Goal: Check status

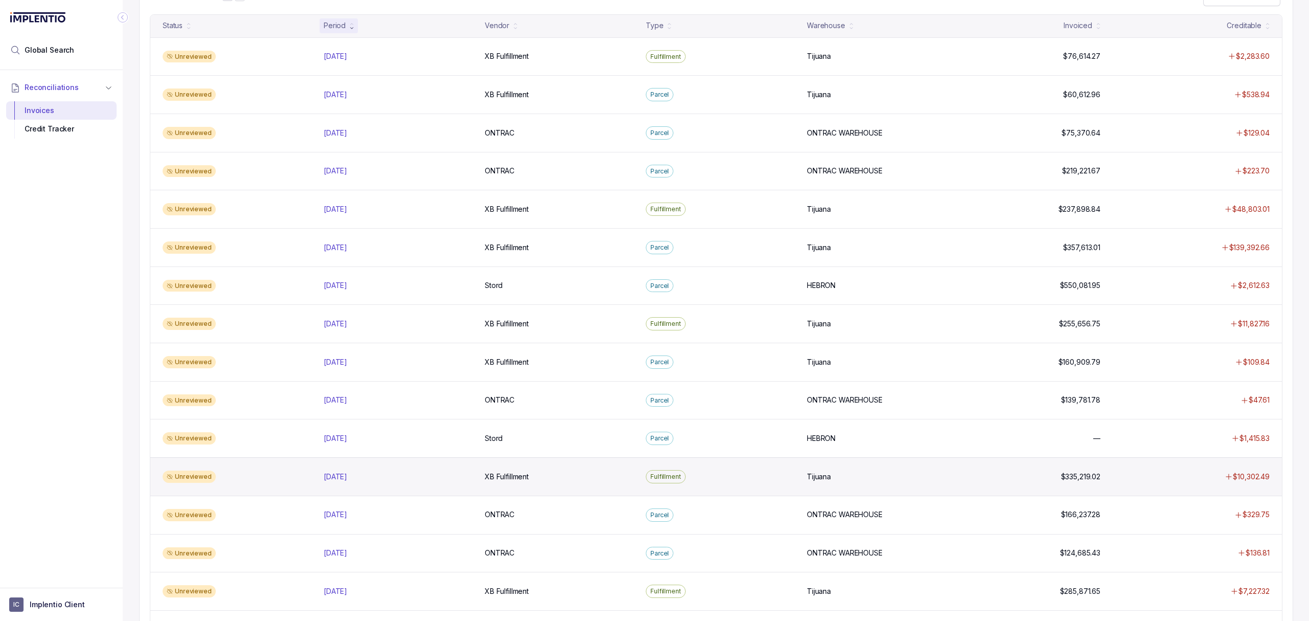
scroll to position [136, 0]
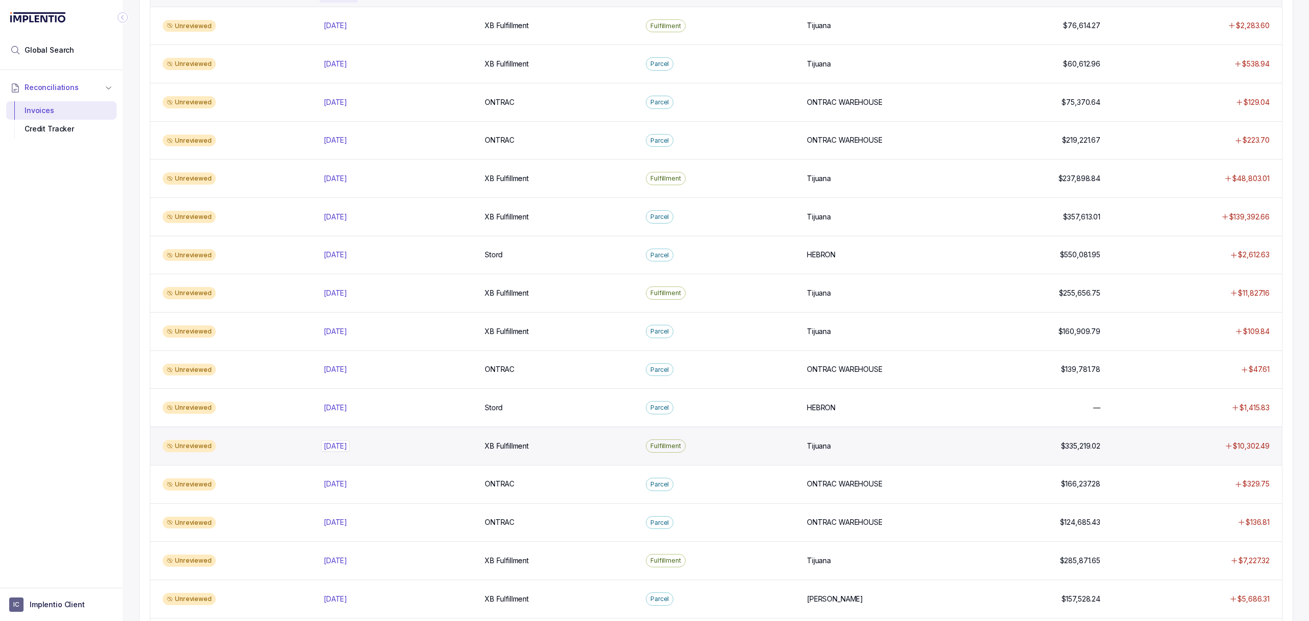
click at [344, 452] on p "[DATE]" at bounding box center [335, 445] width 29 height 11
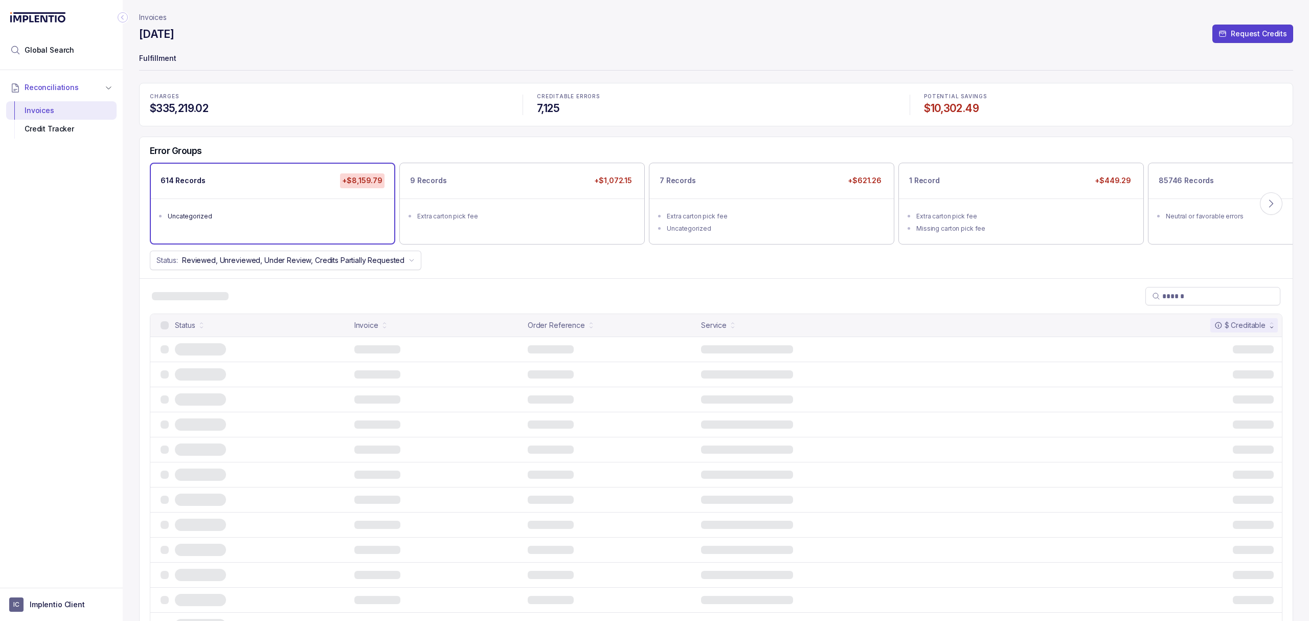
click at [508, 264] on div "Status: Reviewed, Unreviewed, Under Review, Credits Partially Requested" at bounding box center [716, 260] width 1153 height 19
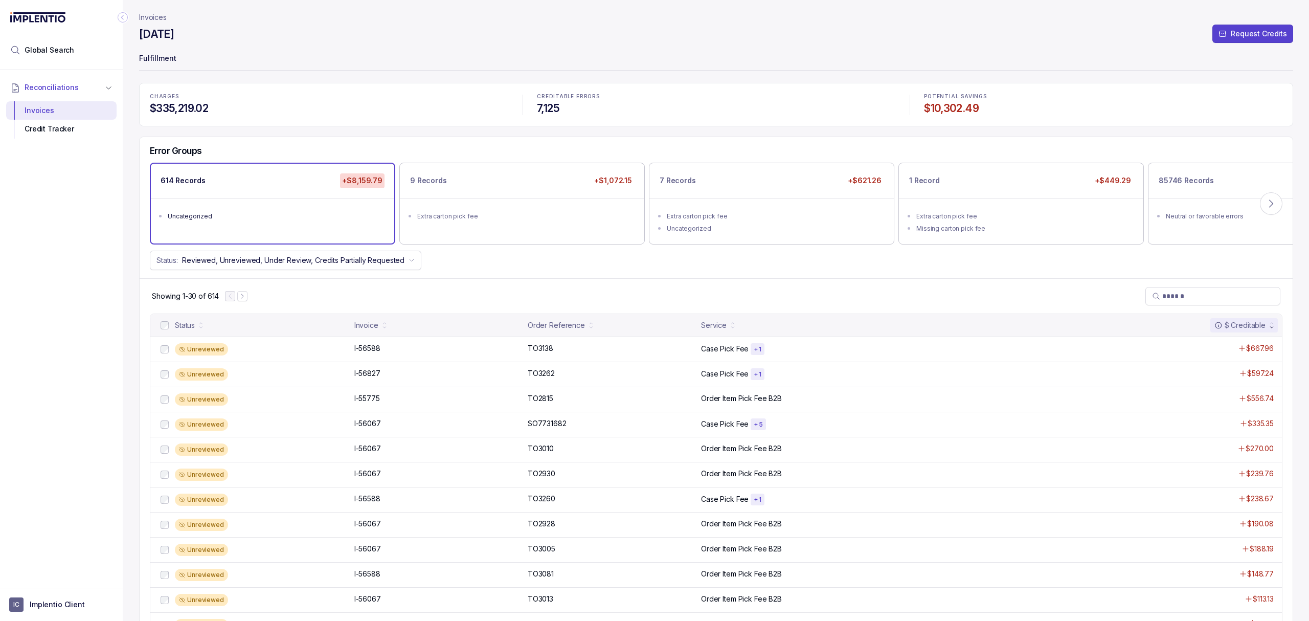
click at [505, 266] on div "Status: Reviewed, Unreviewed, Under Review, Credits Partially Requested" at bounding box center [716, 260] width 1153 height 19
click at [600, 234] on div "9 Records +$1,072.15 Extra carton pick fee" at bounding box center [521, 203] width 243 height 79
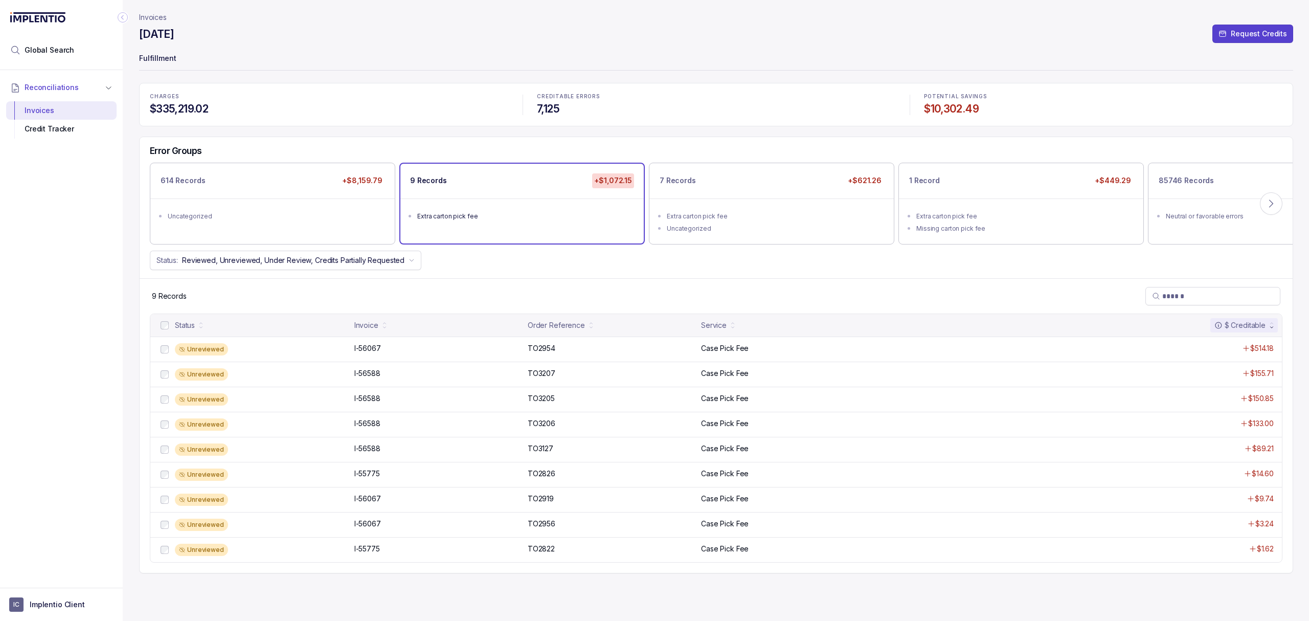
click at [719, 250] on div "Error Groups 614 Records +$8,159.79 Uncategorized 9 Records +$1,072.15 Extra ca…" at bounding box center [716, 207] width 1153 height 141
click at [767, 228] on div "Uncategorized" at bounding box center [775, 228] width 216 height 10
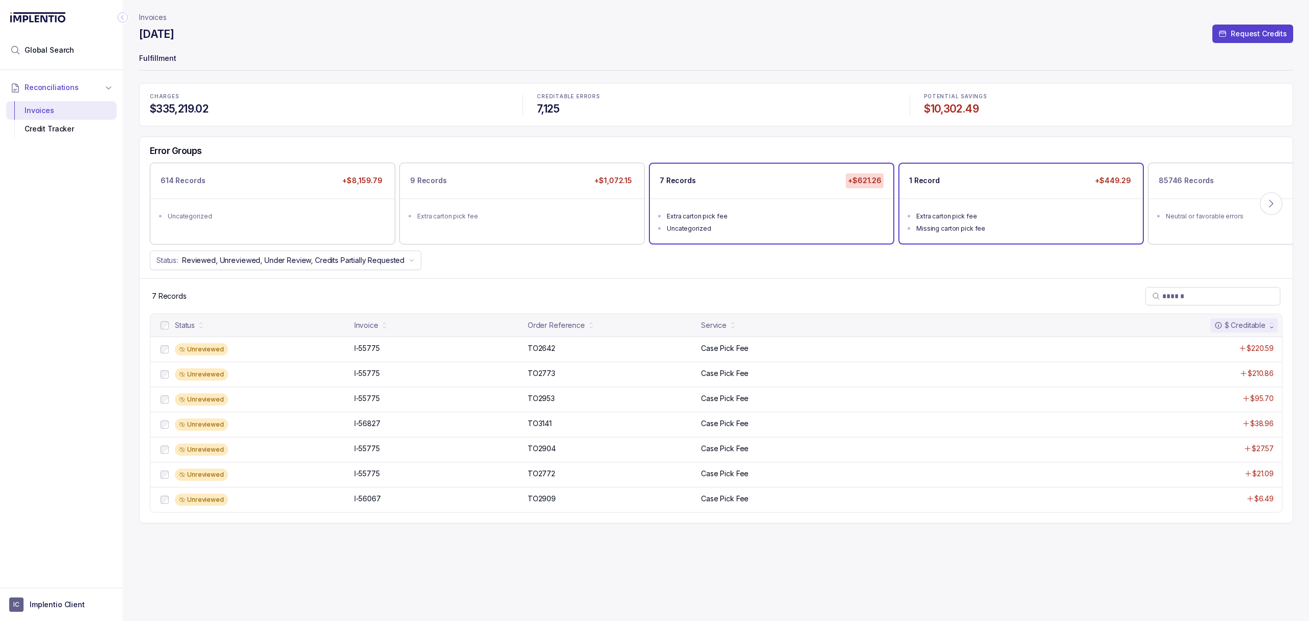
click at [935, 232] on div "Missing carton pick fee" at bounding box center [1024, 228] width 216 height 10
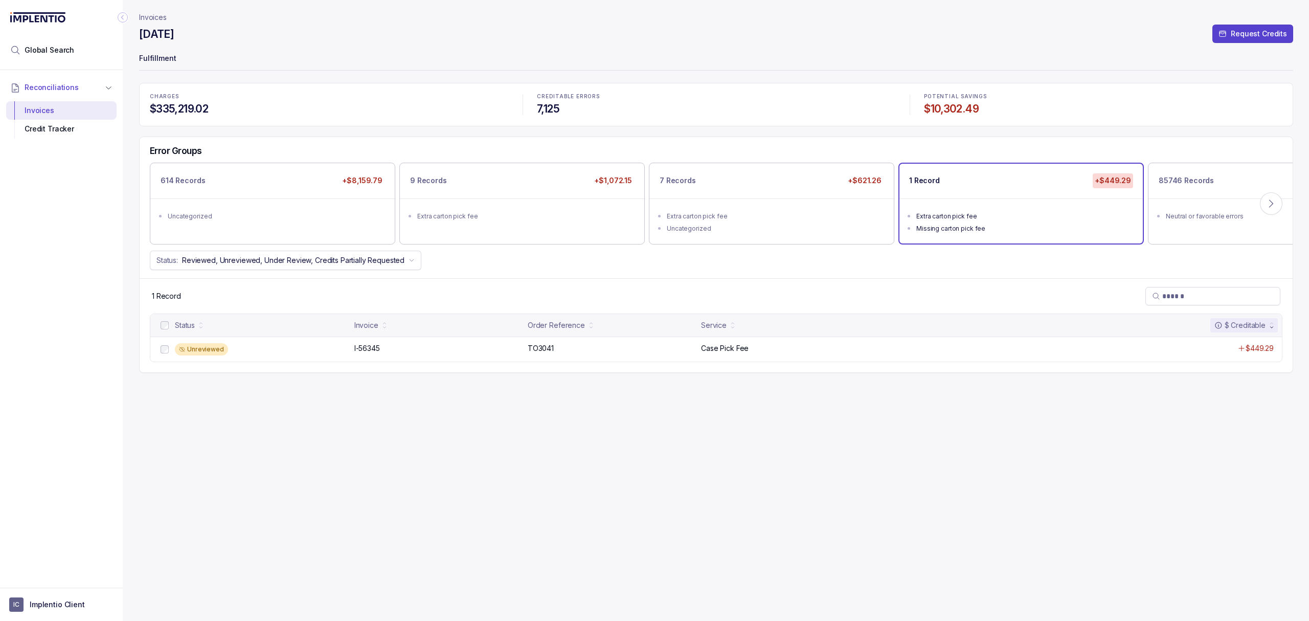
click at [362, 522] on div "Invoices [DATE] Request Credits Fulfillment CHARGES $335,219.02 CREDITABLE ERRO…" at bounding box center [716, 310] width 1154 height 621
click at [363, 516] on div "Invoices [DATE] Request Credits Fulfillment CHARGES $335,219.02 CREDITABLE ERRO…" at bounding box center [716, 310] width 1154 height 621
click at [368, 491] on div "Invoices [DATE] Request Credits Fulfillment CHARGES $335,219.02 CREDITABLE ERRO…" at bounding box center [716, 310] width 1154 height 621
click at [166, 17] on p "Invoices" at bounding box center [153, 17] width 28 height 10
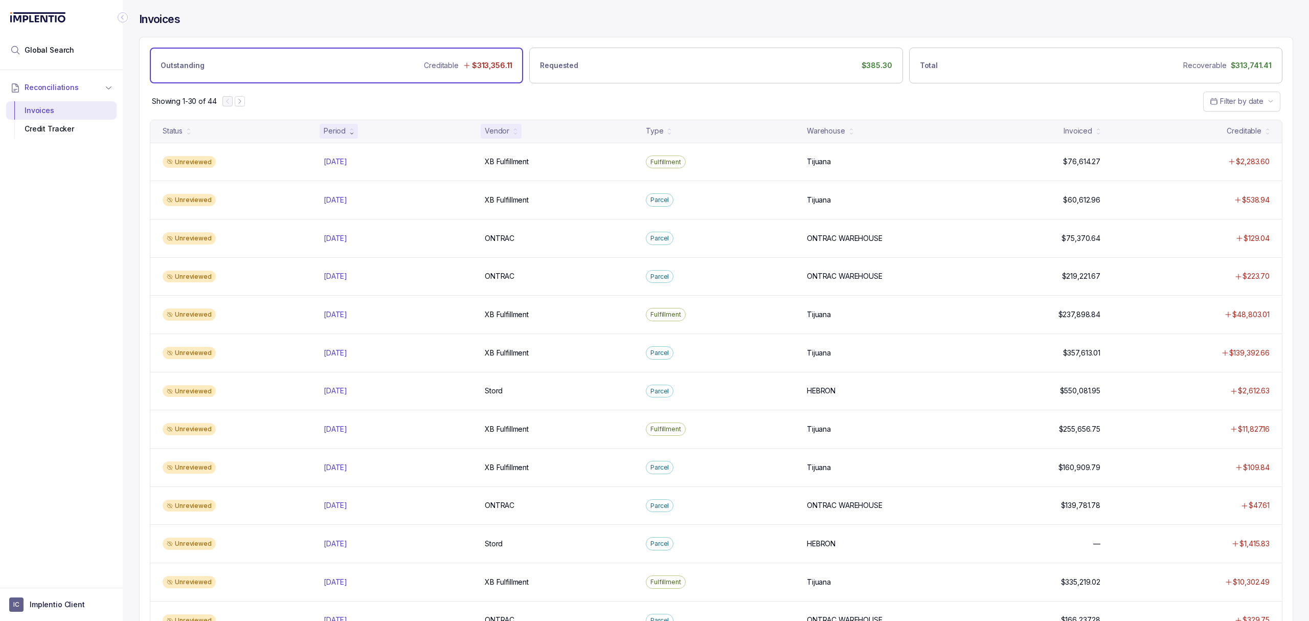
click at [513, 132] on icon at bounding box center [515, 133] width 4 height 4
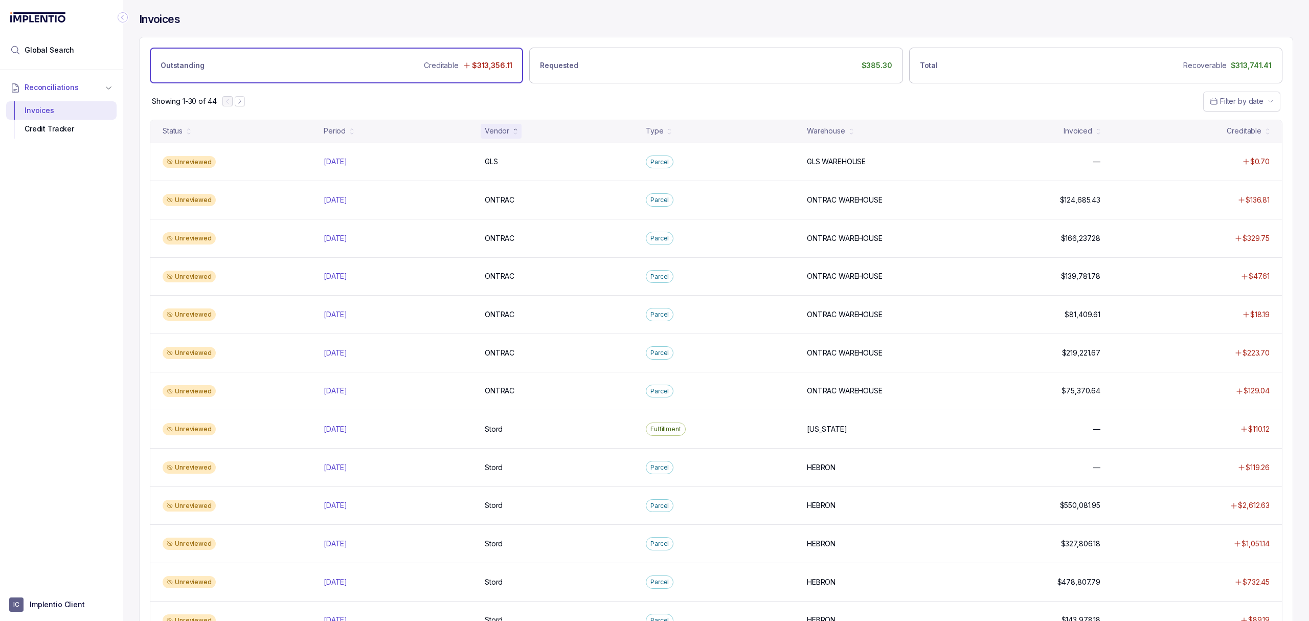
click at [513, 132] on icon at bounding box center [515, 133] width 4 height 4
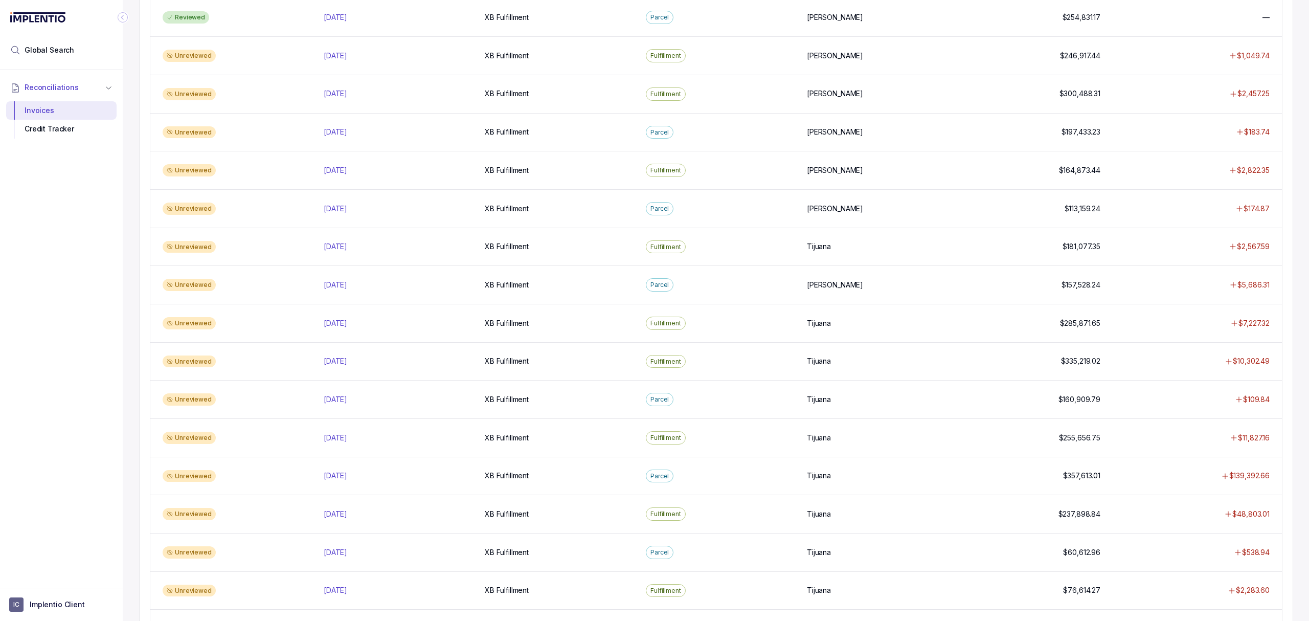
scroll to position [707, 0]
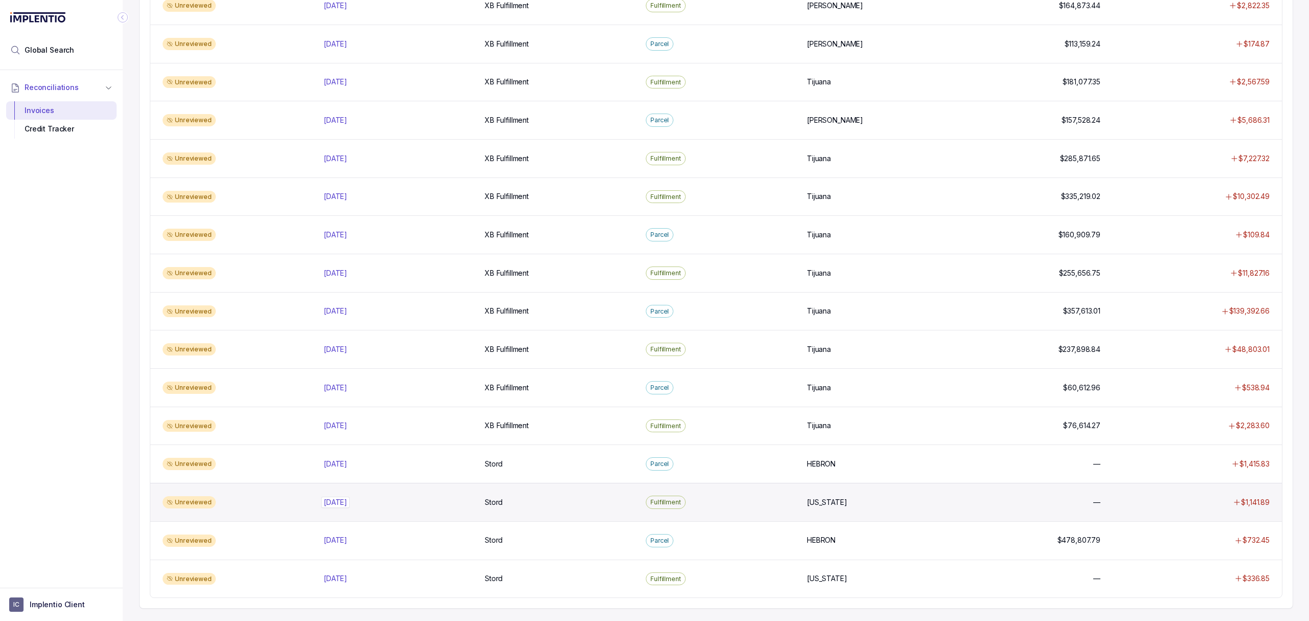
click at [334, 498] on p "[DATE]" at bounding box center [335, 502] width 29 height 11
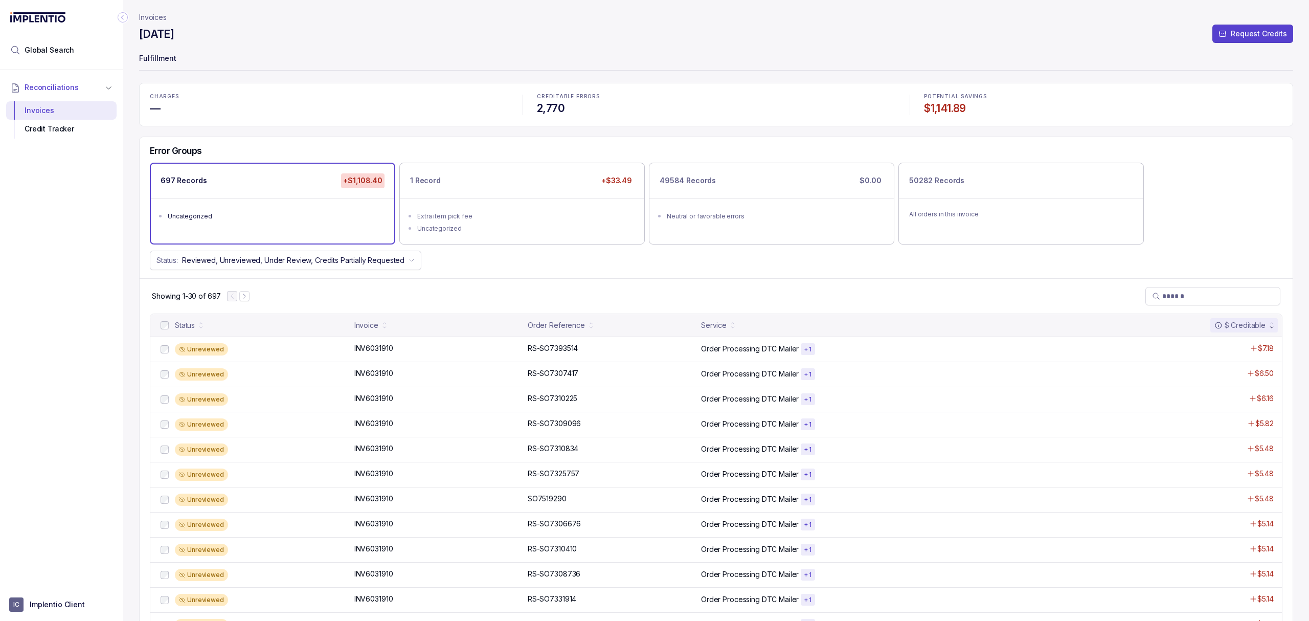
click at [684, 262] on div "Status: Reviewed, Unreviewed, Under Review, Credits Partially Requested" at bounding box center [716, 260] width 1153 height 19
click at [698, 295] on div "Showing 1-30 of 697" at bounding box center [716, 295] width 1153 height 35
click at [674, 295] on div "Showing 1-30 of 697" at bounding box center [716, 295] width 1153 height 35
drag, startPoint x: 536, startPoint y: 299, endPoint x: 536, endPoint y: 290, distance: 8.2
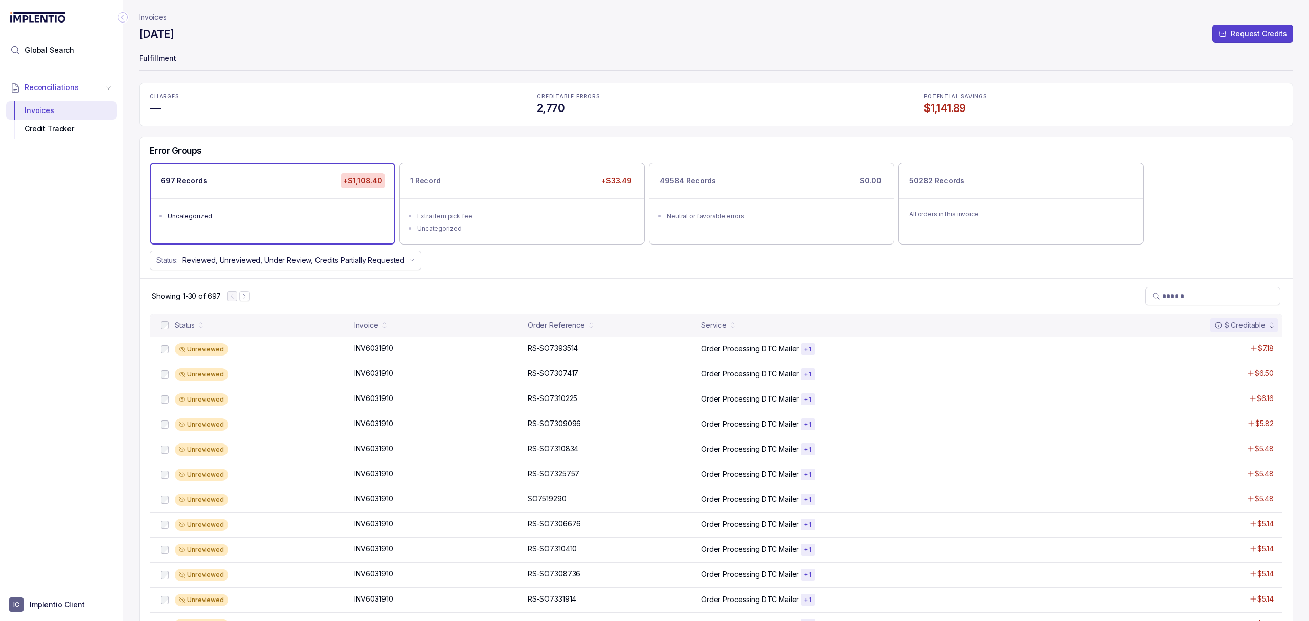
click at [536, 299] on div "Showing 1-30 of 697" at bounding box center [716, 295] width 1153 height 35
click at [445, 135] on div "CHARGES — CREDITABLE ERRORS 2,770 POTENTIAL SAVINGS $1,141.89 Error Groups 697 …" at bounding box center [716, 591] width 1154 height 1017
click at [118, 353] on div "Reconciliations Invoices Credit Tracker" at bounding box center [61, 325] width 123 height 511
